Goal: Information Seeking & Learning: Learn about a topic

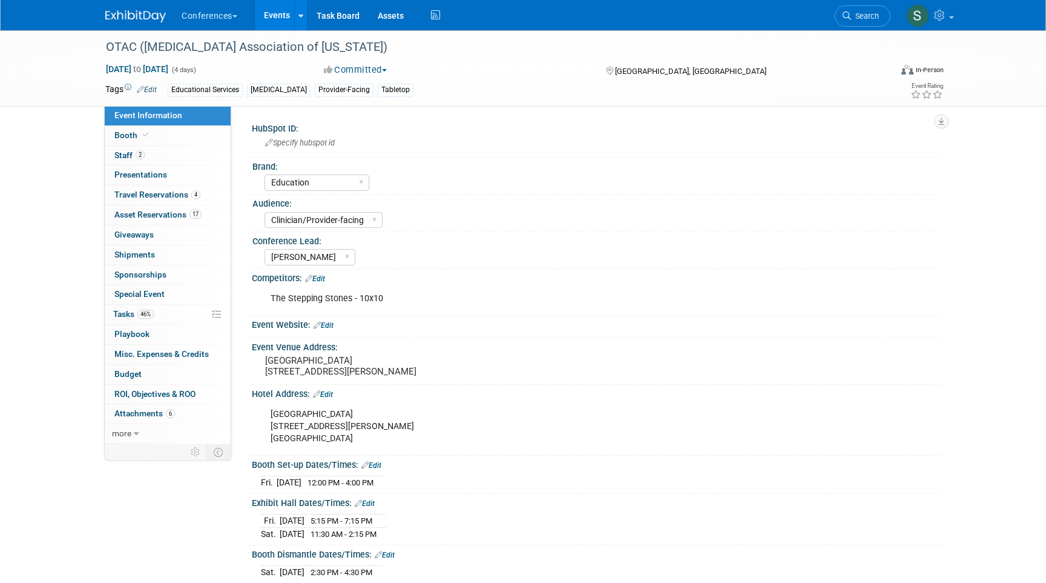
select select "Education"
select select "Clinician/Provider-facing"
select select "[PERSON_NAME]"
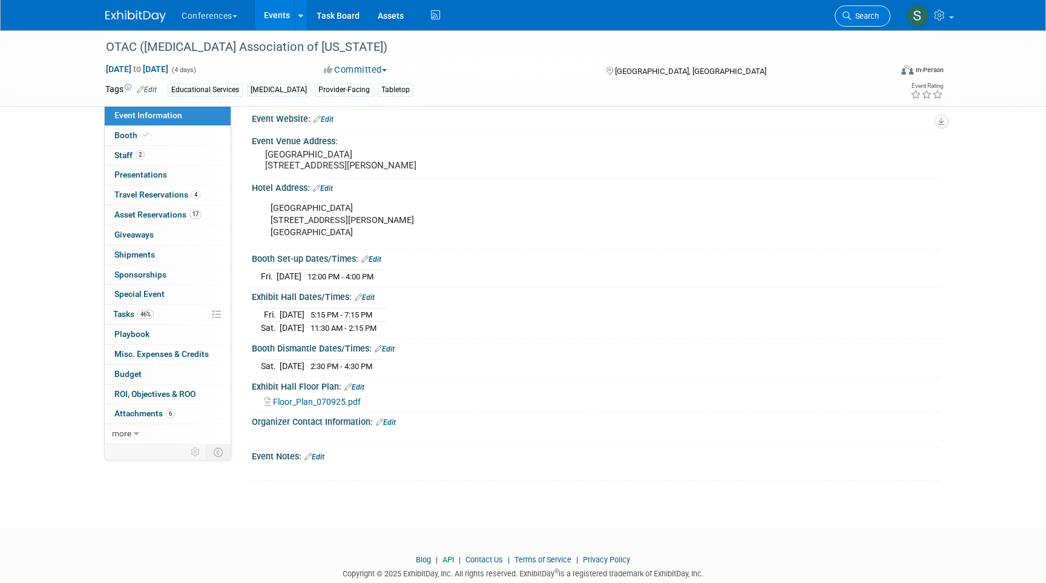
click at [853, 21] on link "Search" at bounding box center [863, 15] width 56 height 21
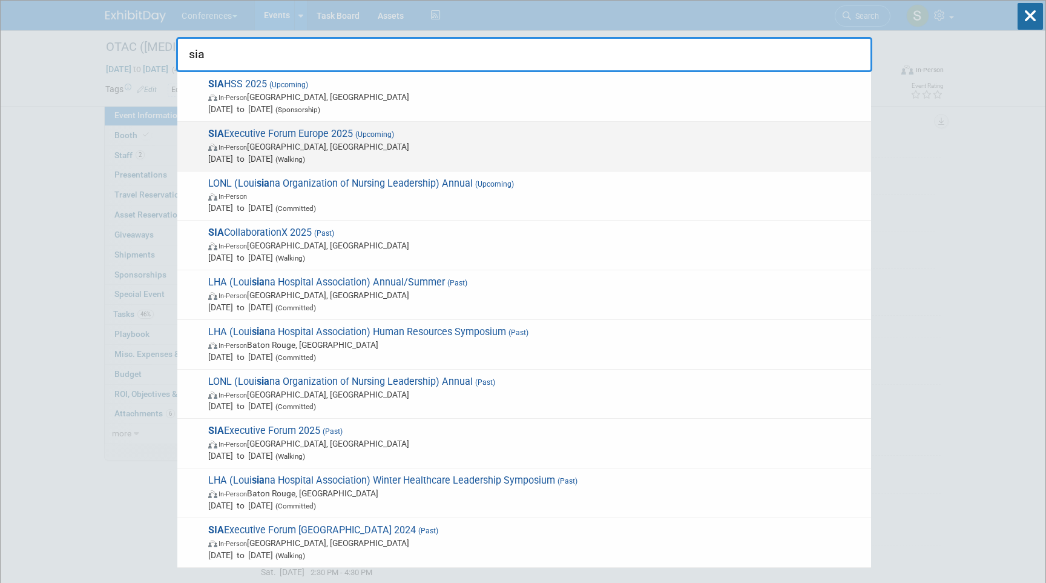
type input "sia"
click at [587, 137] on span "SIA Executive Forum Europe 2025 (Upcoming) In-Person England, United Kingdom De…" at bounding box center [535, 146] width 661 height 37
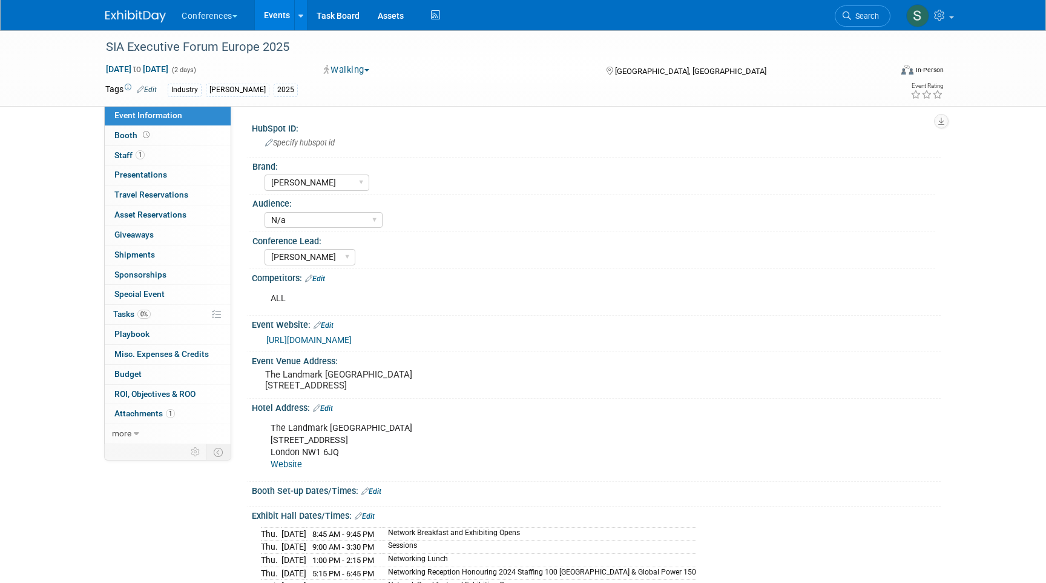
select select "[PERSON_NAME]"
select select "N/a"
select select "[PERSON_NAME]"
click at [860, 28] on li "Search" at bounding box center [863, 15] width 56 height 30
click at [860, 15] on span "Search" at bounding box center [865, 16] width 28 height 9
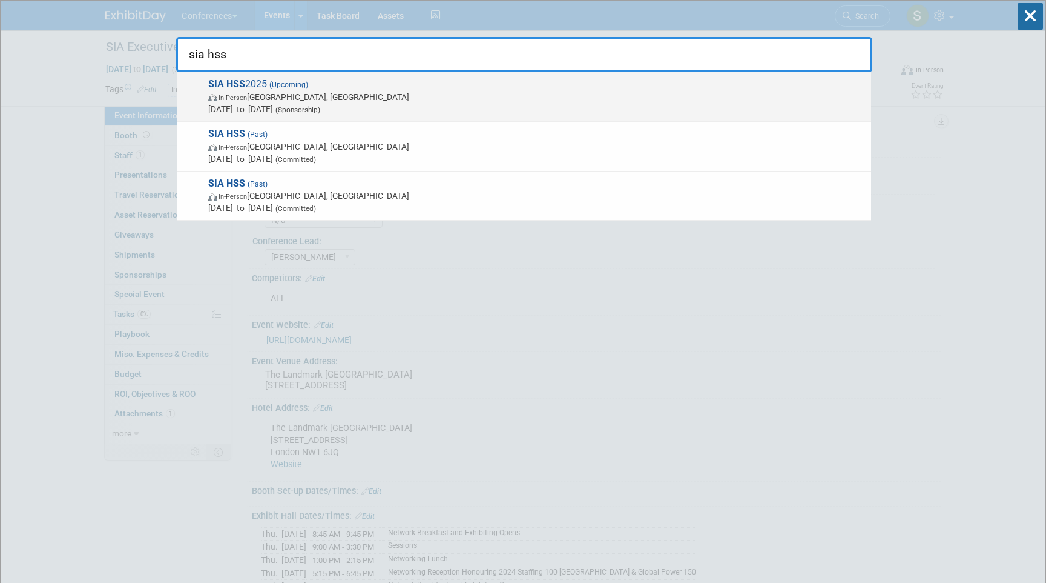
type input "sia hss"
click at [507, 106] on span "Nov 5, 2025 to Nov 7, 2025 (Sponsorship)" at bounding box center [536, 109] width 657 height 12
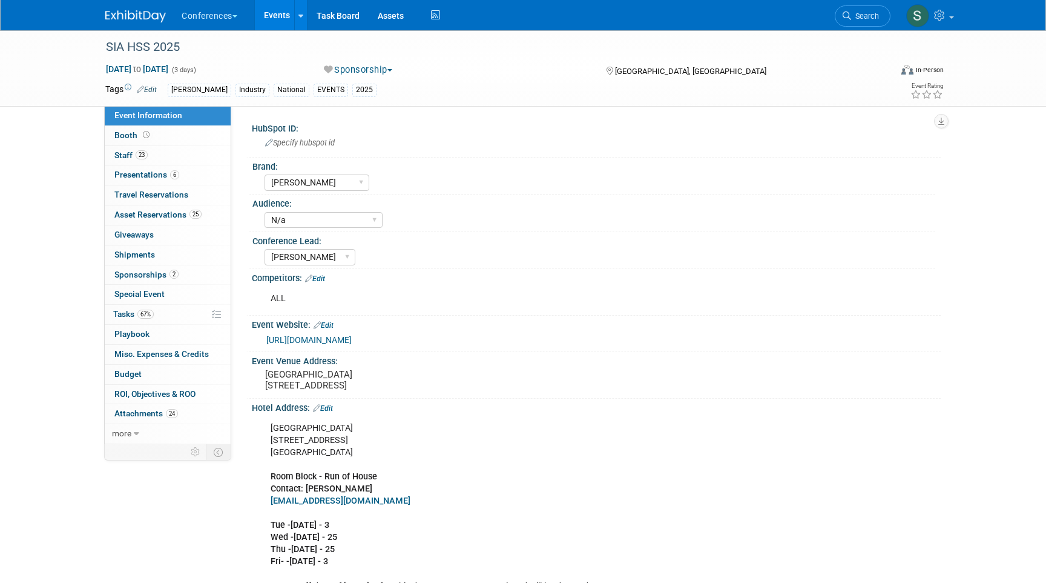
select select "[PERSON_NAME]"
select select "N/a"
select select "[PERSON_NAME]"
click at [134, 206] on link "25 Asset Reservations 25" at bounding box center [168, 214] width 126 height 19
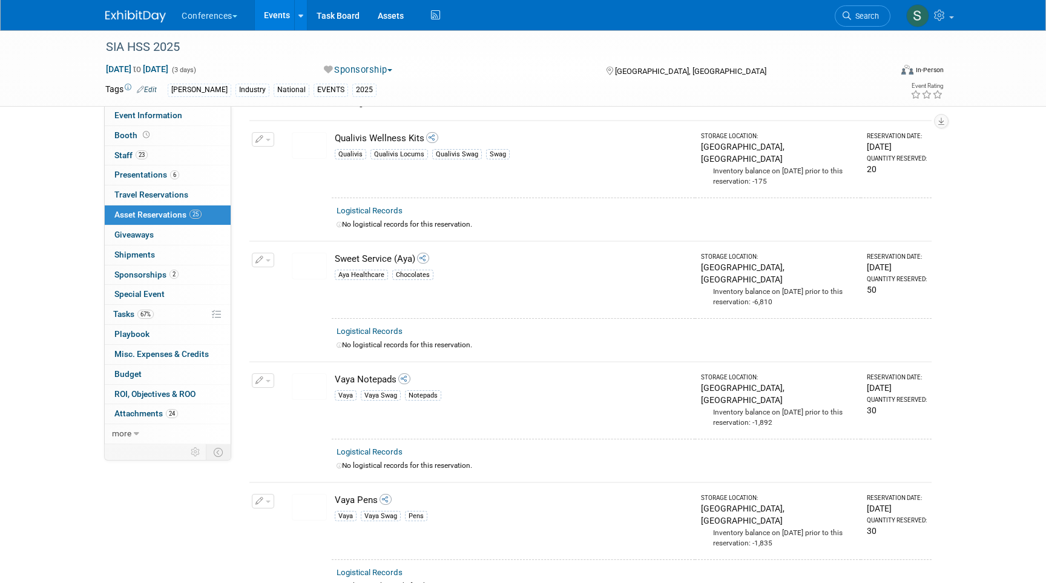
scroll to position [2669, 0]
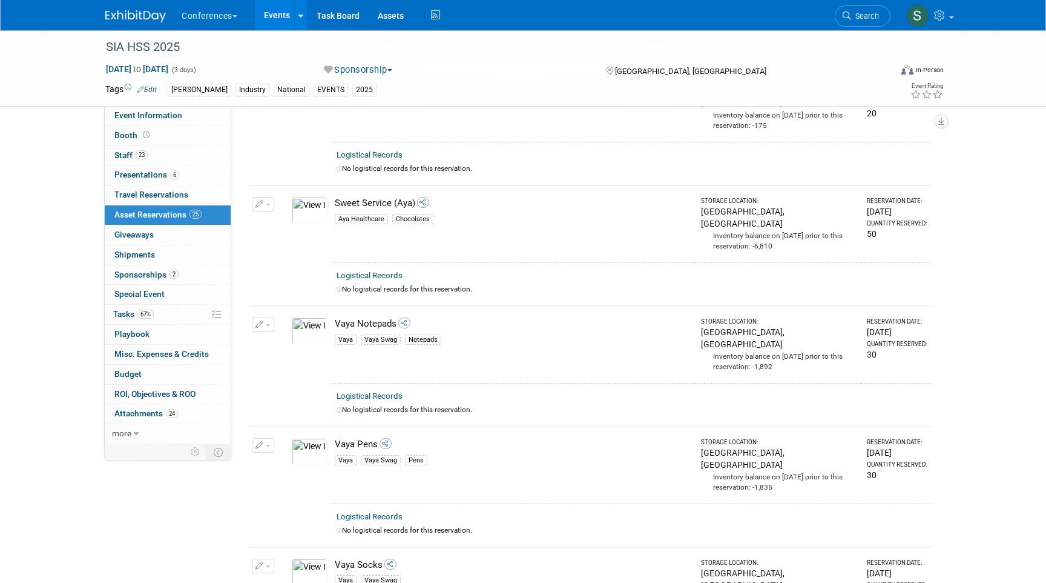
click at [870, 18] on span "Search" at bounding box center [865, 16] width 28 height 9
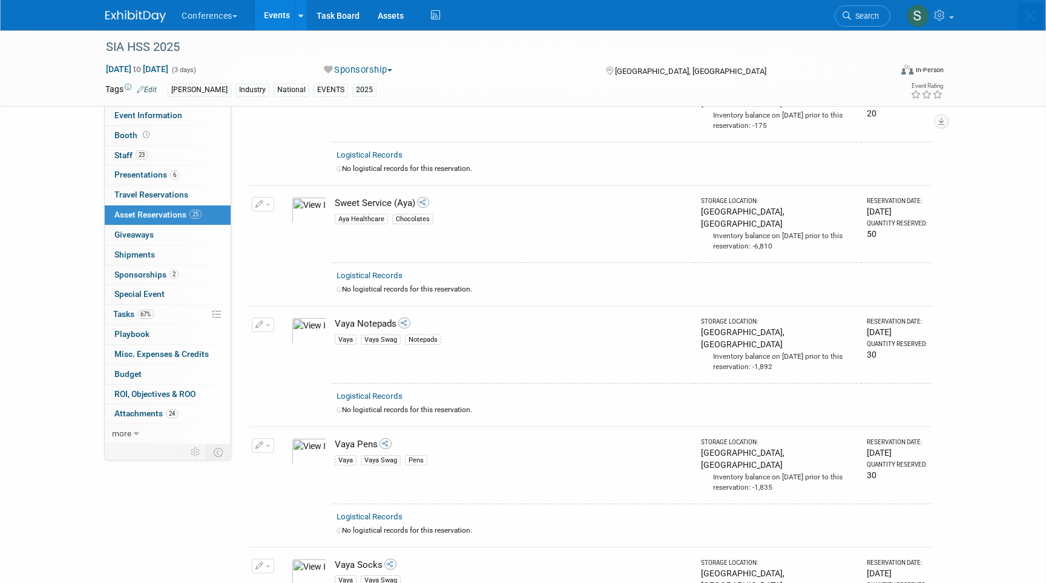
scroll to position [0, 0]
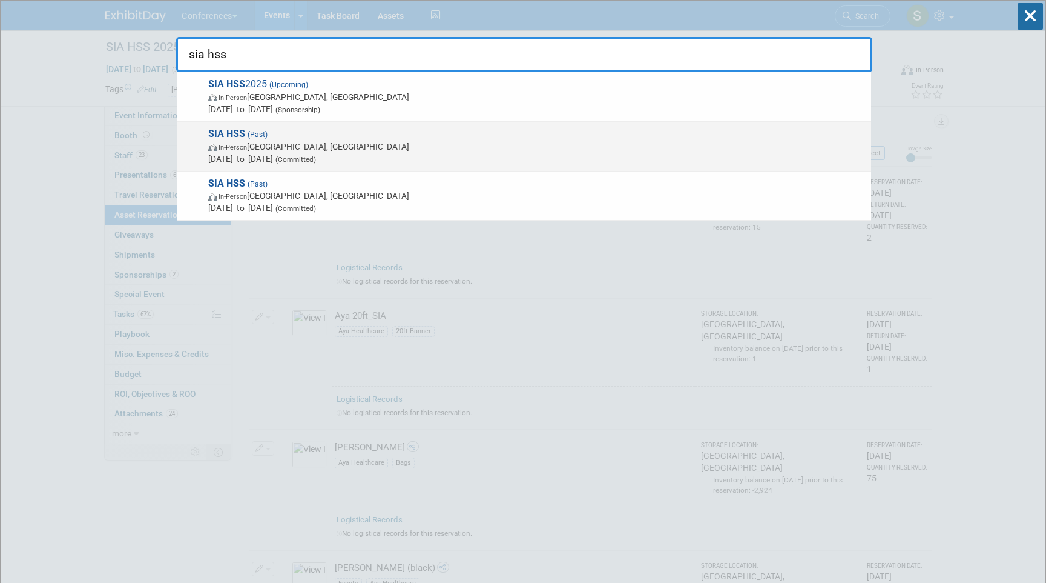
type input "sia hss"
click at [298, 147] on span "In-Person Arlington, TX" at bounding box center [536, 146] width 657 height 12
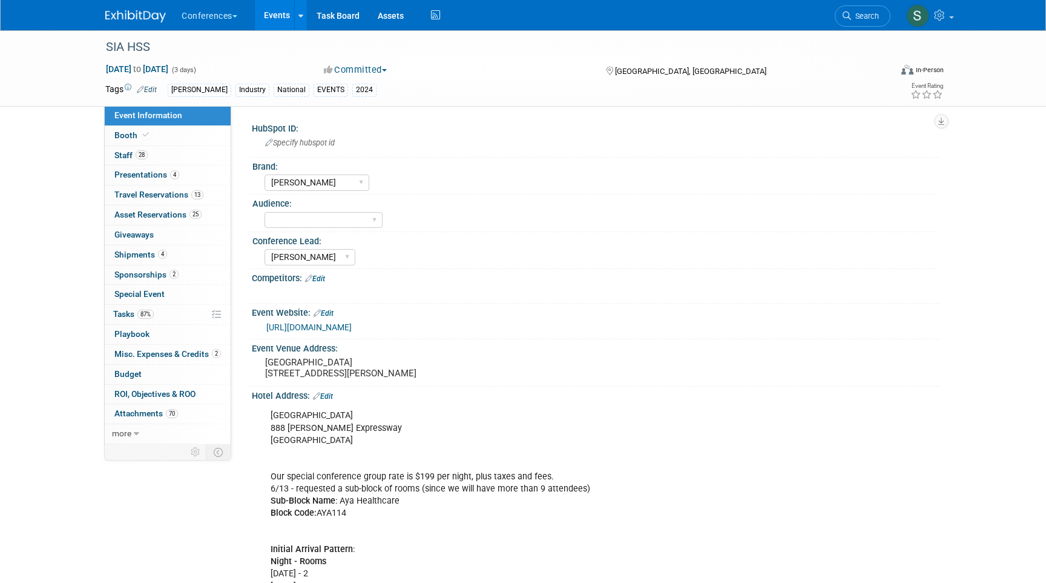
select select "[PERSON_NAME]"
click at [159, 220] on link "25 Asset Reservations 25" at bounding box center [168, 214] width 126 height 19
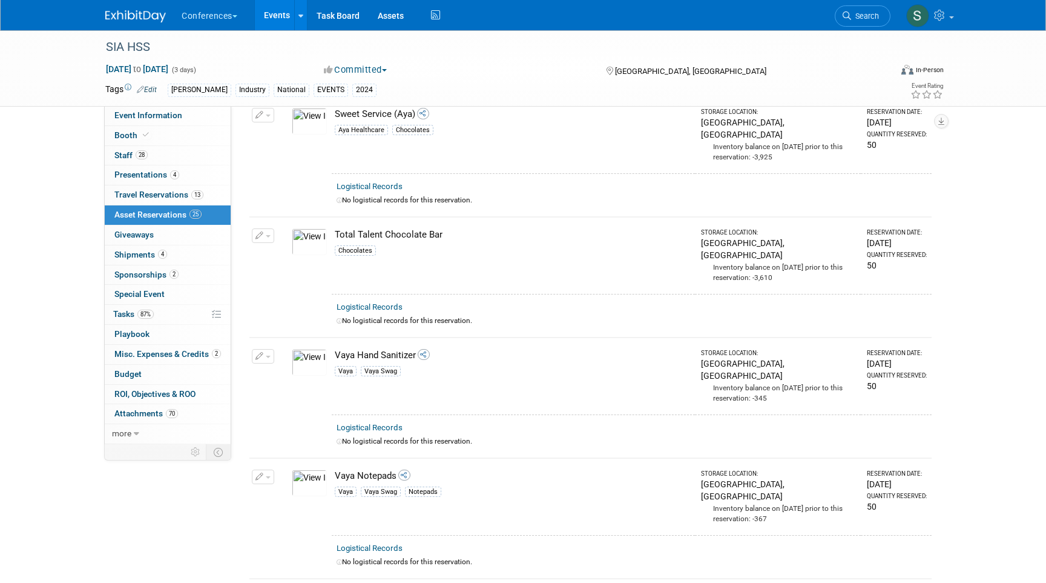
scroll to position [2580, 0]
click at [159, 315] on link "87% Tasks 87%" at bounding box center [168, 314] width 126 height 19
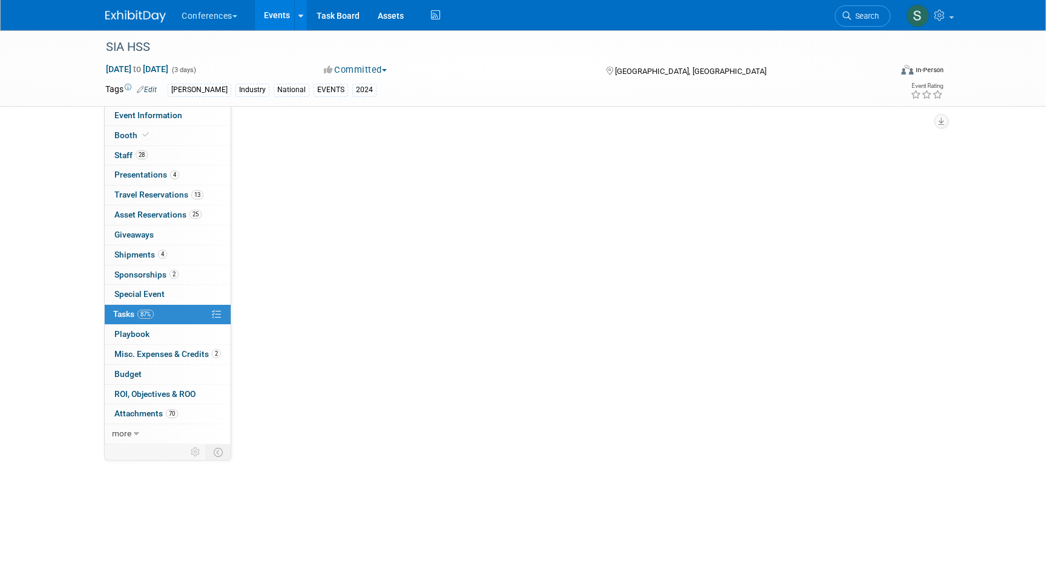
scroll to position [0, 0]
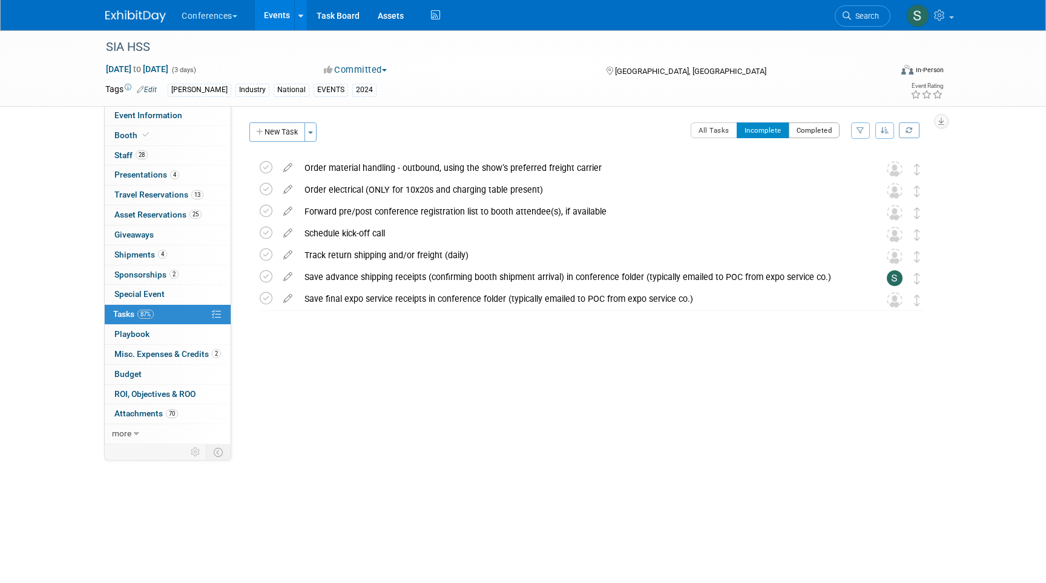
click at [811, 128] on button "Completed" at bounding box center [814, 130] width 51 height 16
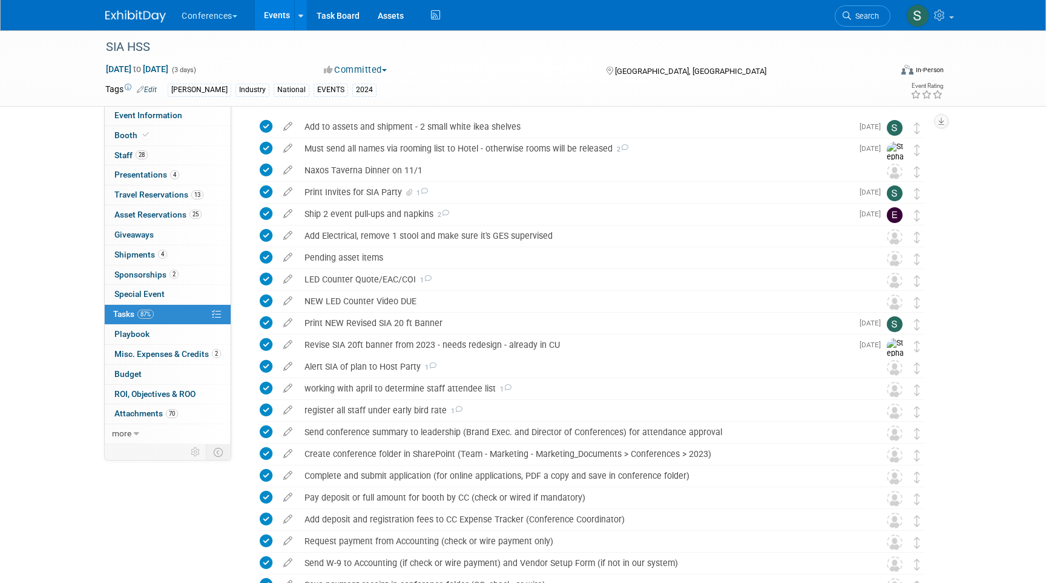
scroll to position [40, 0]
click at [438, 123] on div "Add to assets and shipment - 2 small white ikea shelves" at bounding box center [576, 124] width 554 height 21
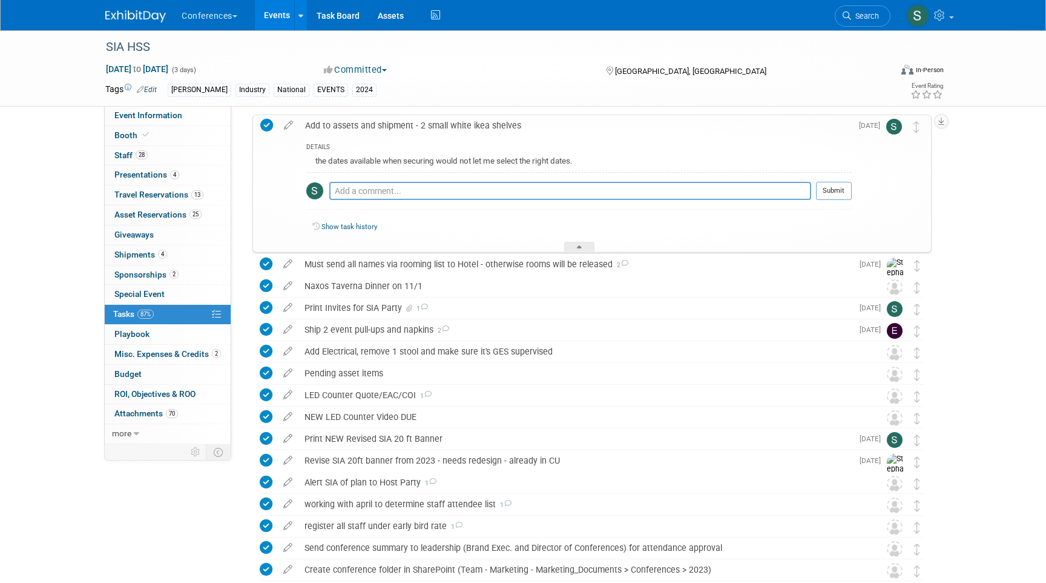
click at [438, 124] on div "Add to assets and shipment - 2 small white ikea shelves" at bounding box center [575, 125] width 553 height 21
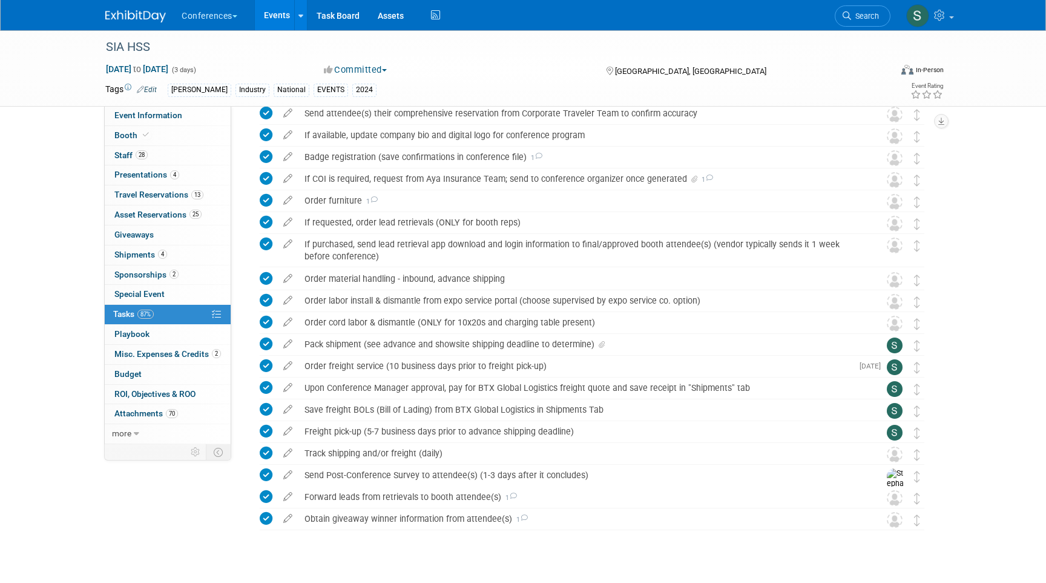
scroll to position [0, 0]
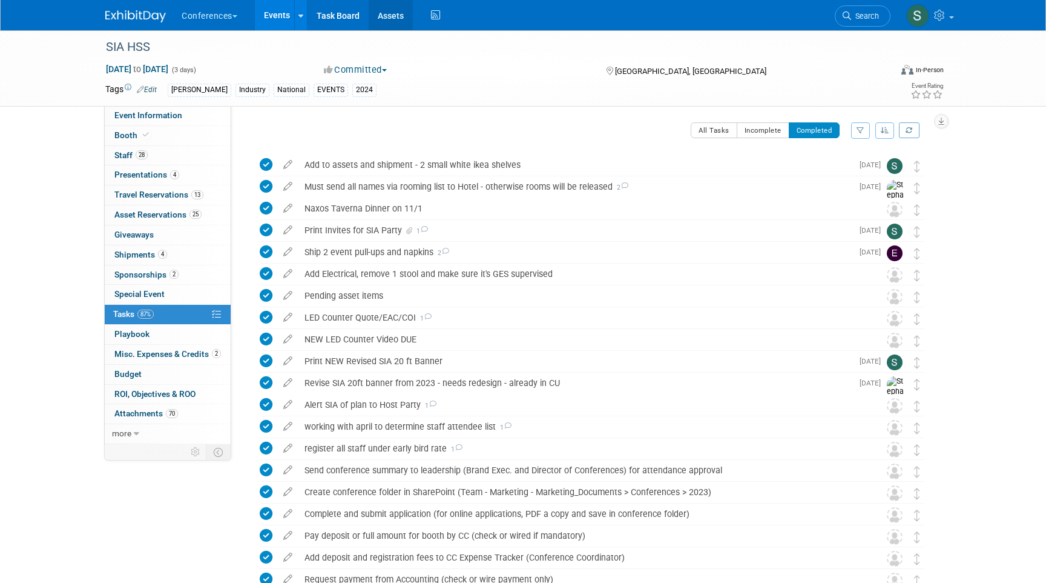
click at [400, 12] on link "Assets" at bounding box center [391, 15] width 44 height 30
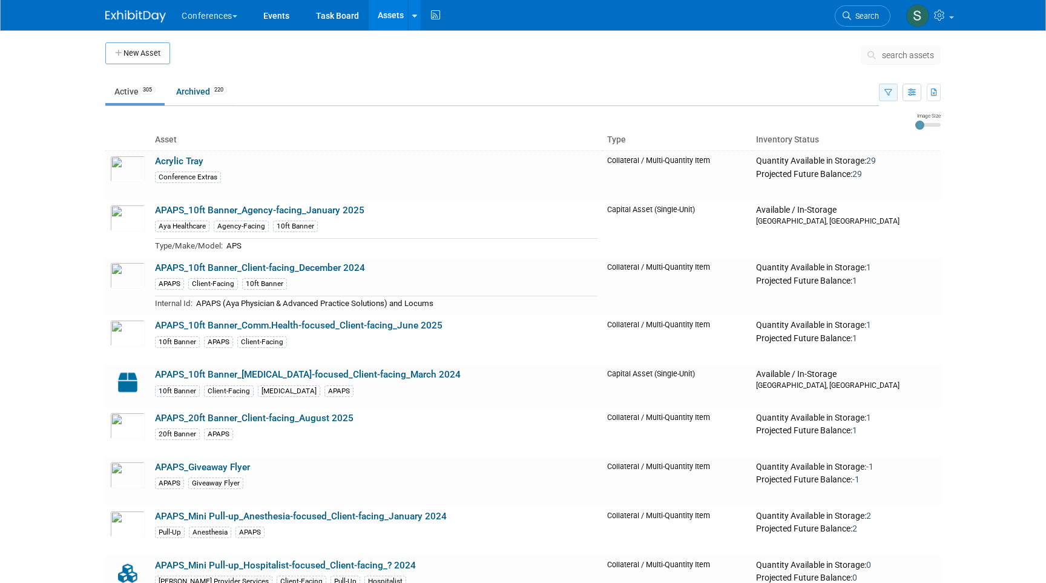
click at [881, 89] on button "button" at bounding box center [888, 93] width 19 height 18
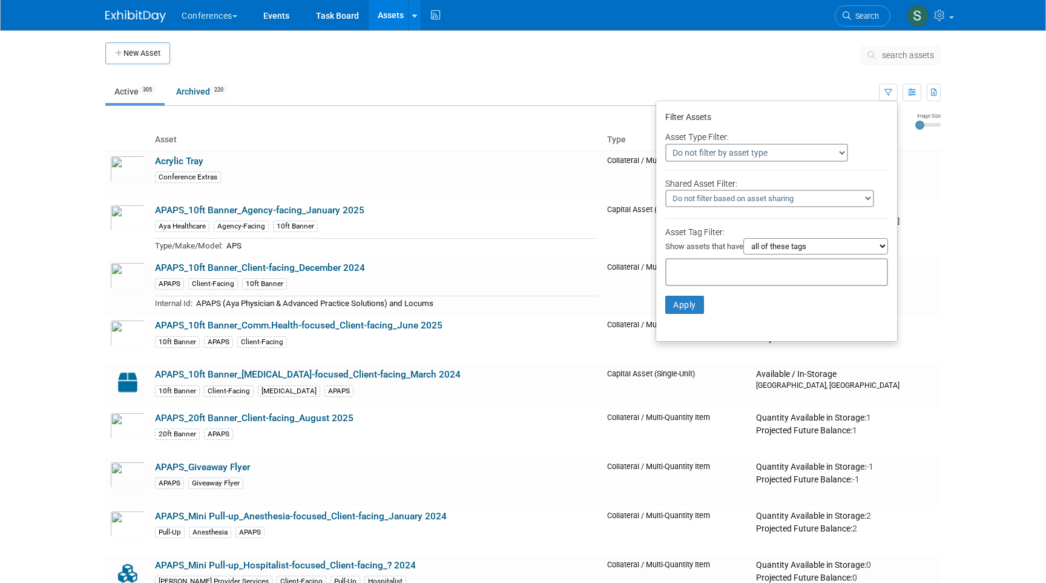
click at [739, 271] on input "text" at bounding box center [720, 270] width 97 height 12
type input "one-"
click at [682, 292] on div "One-Sheet" at bounding box center [744, 297] width 170 height 17
type input "One-Sheet"
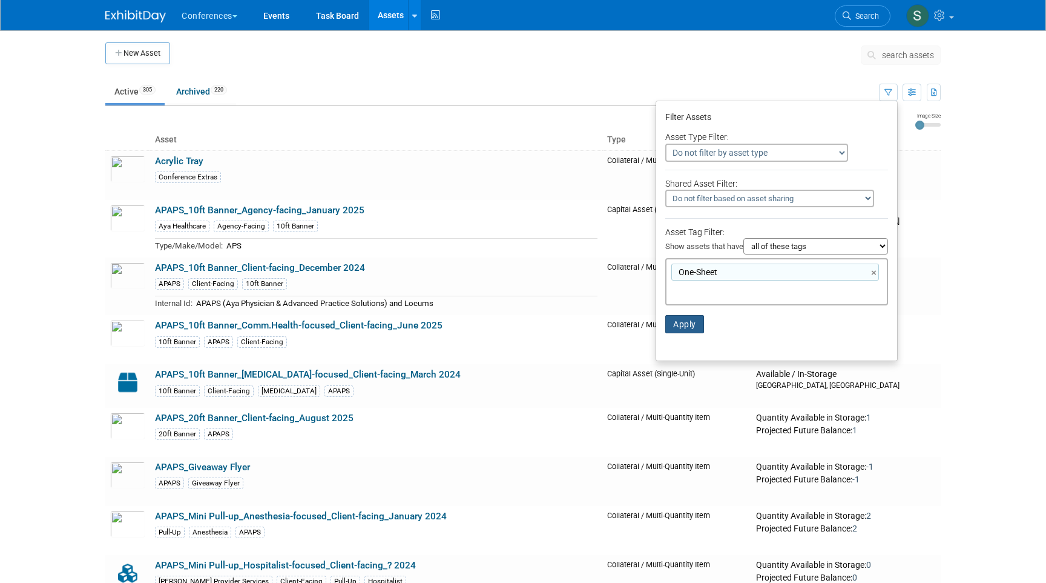
click at [675, 325] on button "Apply" at bounding box center [684, 324] width 39 height 18
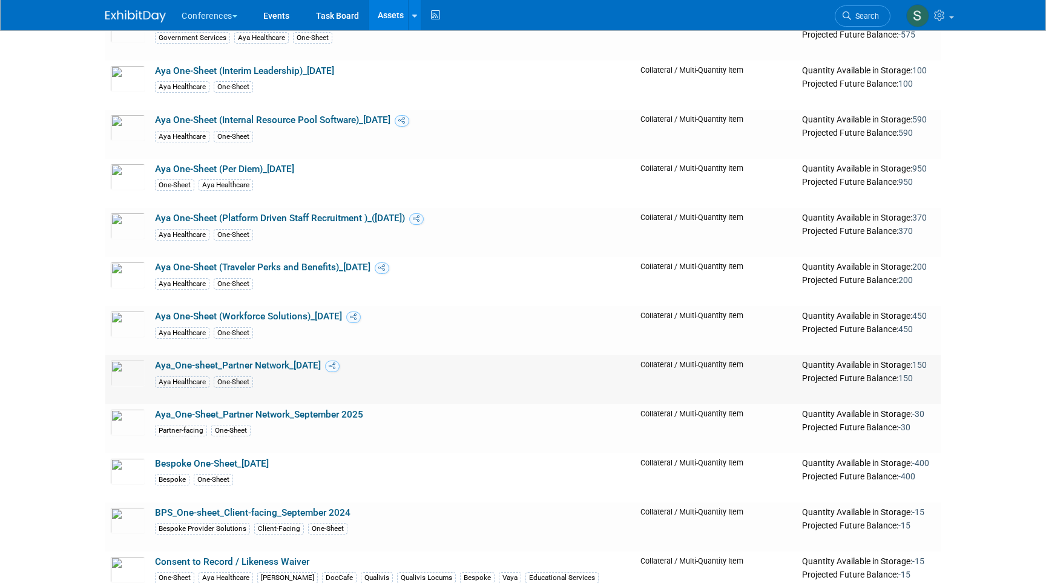
scroll to position [1179, 0]
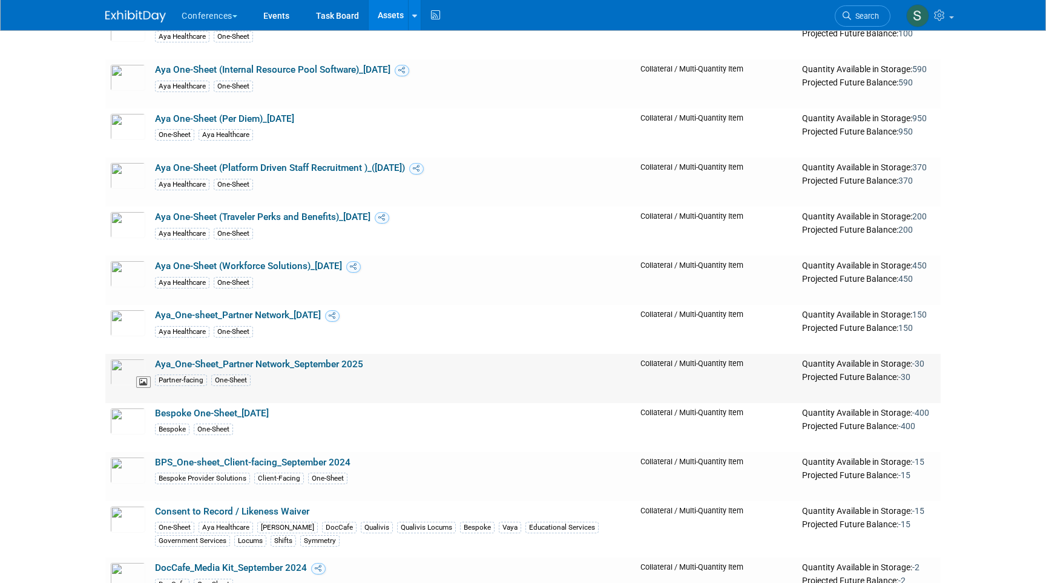
click at [127, 385] on img at bounding box center [127, 371] width 35 height 27
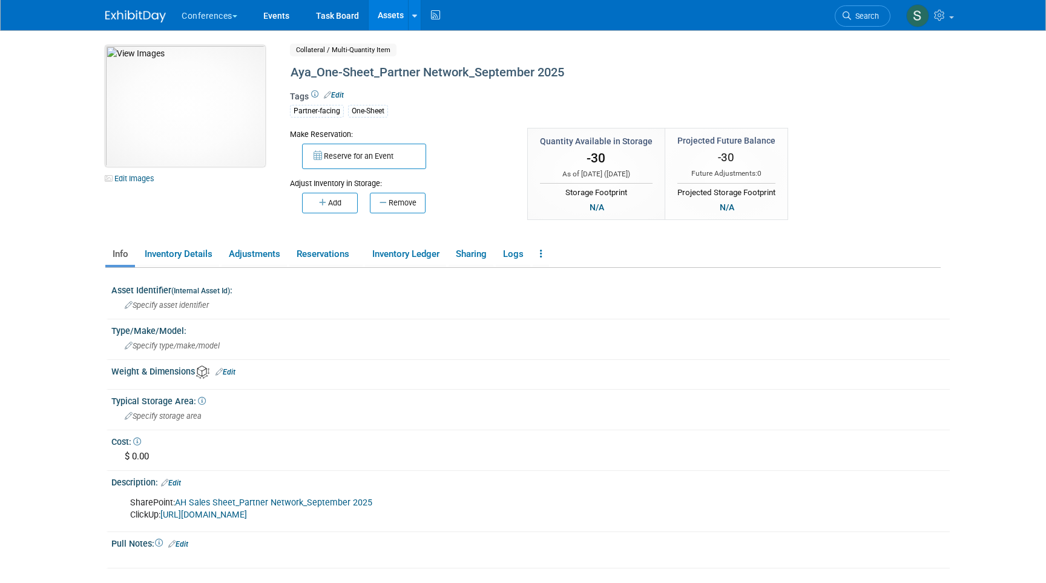
click at [203, 106] on img at bounding box center [185, 105] width 160 height 121
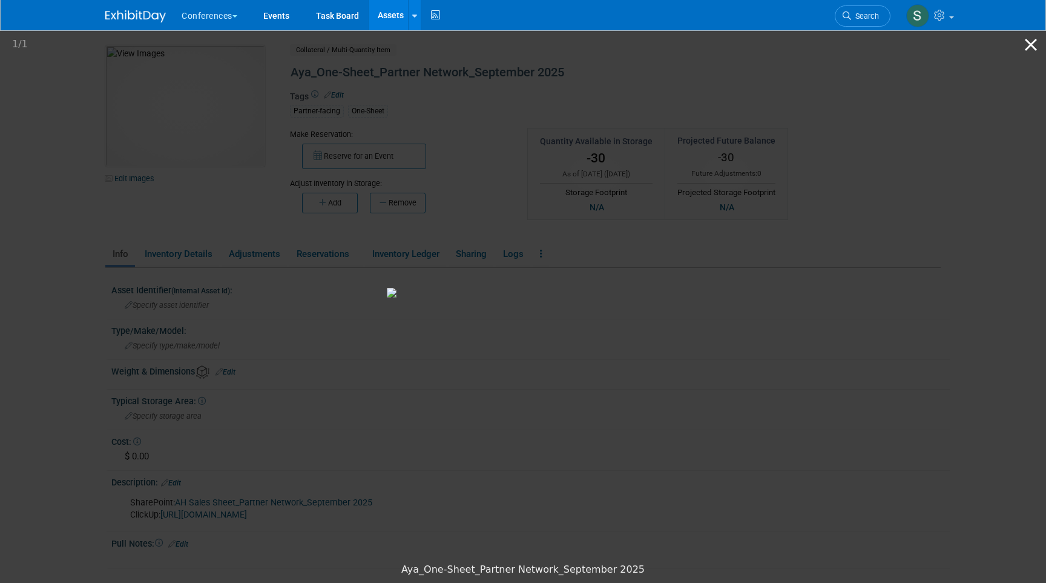
click at [1032, 50] on button "Close gallery" at bounding box center [1031, 44] width 30 height 28
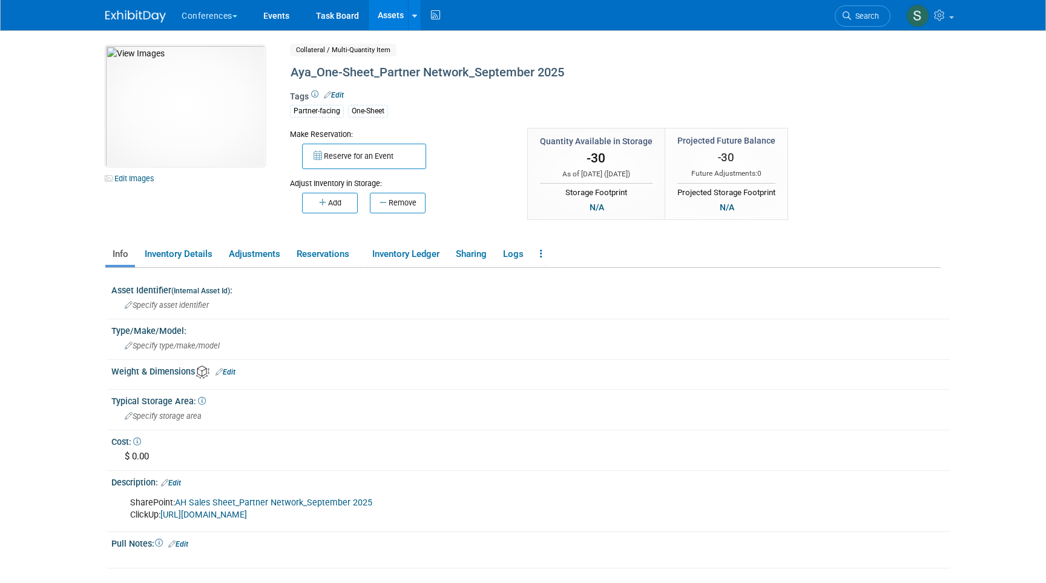
click at [263, 503] on link "AH Sales Sheet_Partner Network_September 2025" at bounding box center [273, 502] width 197 height 10
click at [334, 251] on link "Reservations" at bounding box center [325, 253] width 73 height 21
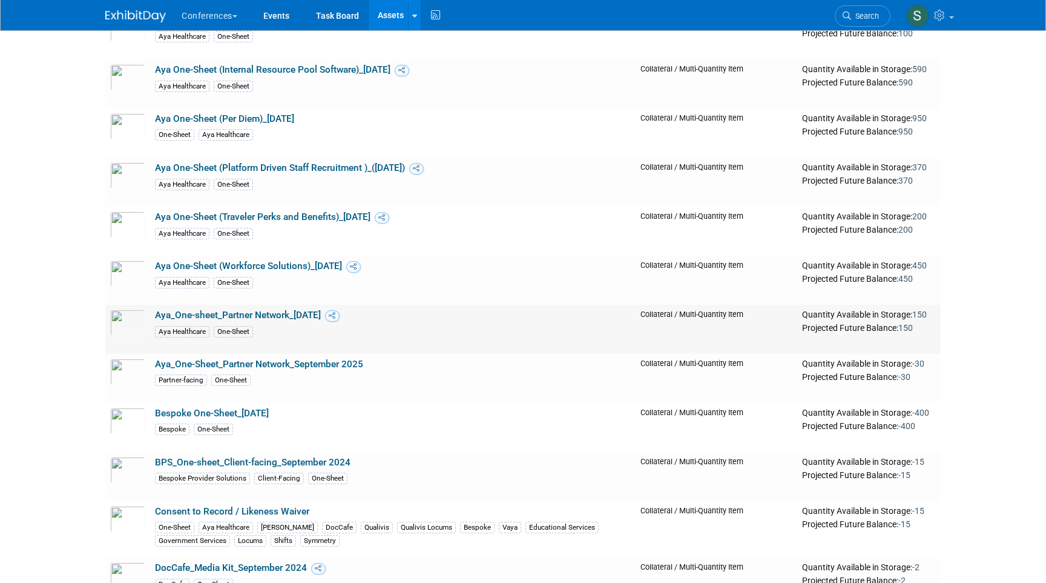
click at [246, 319] on link "Aya_One-sheet_Partner Network_[DATE]" at bounding box center [238, 314] width 166 height 11
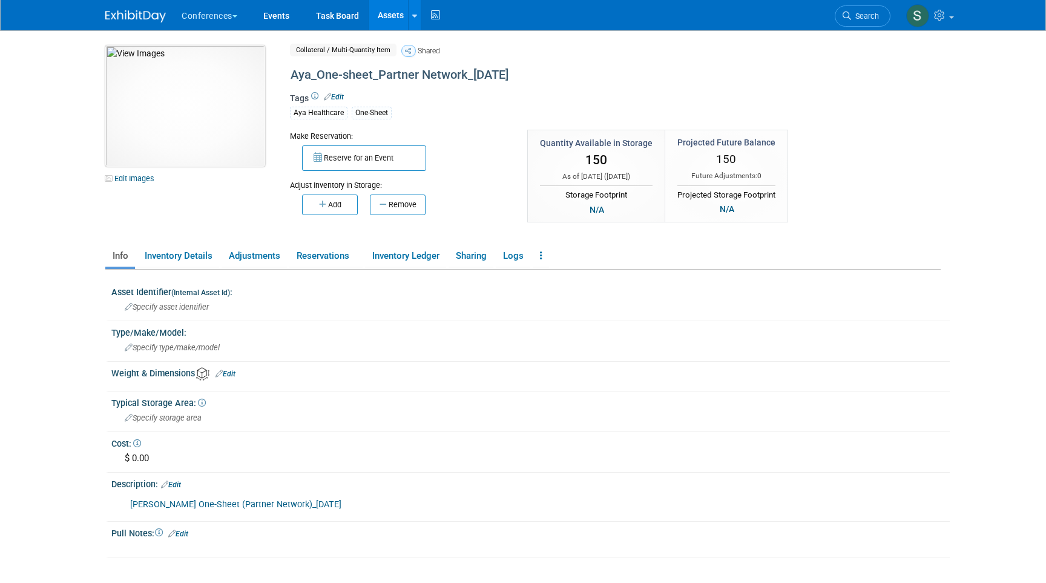
click at [181, 106] on img at bounding box center [185, 105] width 160 height 121
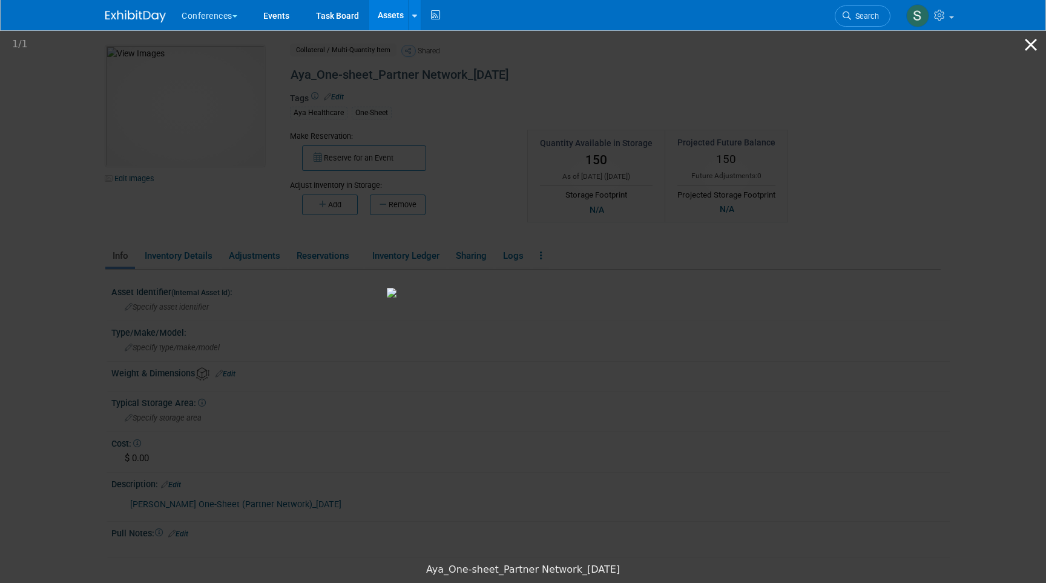
click at [1029, 44] on button "Close gallery" at bounding box center [1031, 44] width 30 height 28
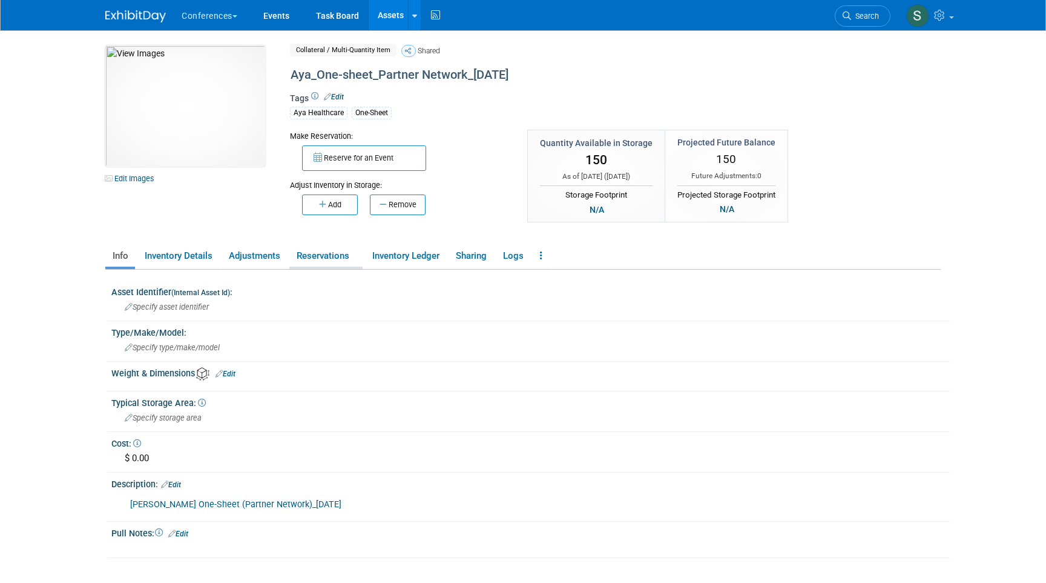
click at [329, 259] on link "Reservations" at bounding box center [325, 255] width 73 height 21
